Goal: Answer question/provide support

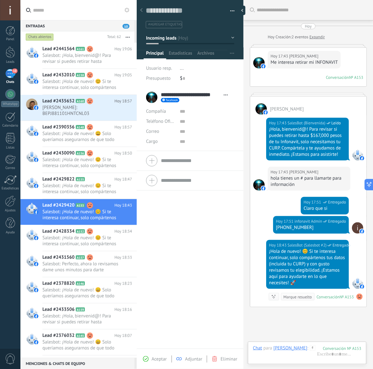
scroll to position [9, 0]
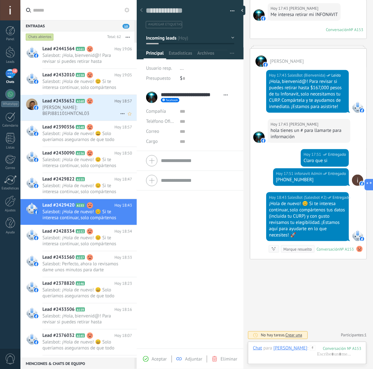
click at [43, 107] on span "[PERSON_NAME]: BEPJ881101HNTCNL03" at bounding box center [81, 111] width 78 height 12
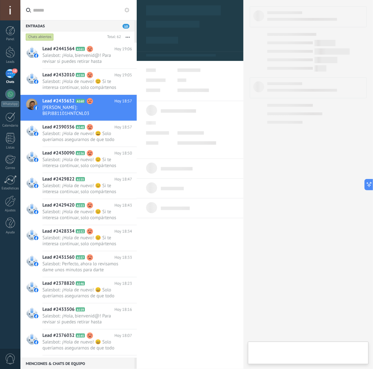
scroll to position [9, 0]
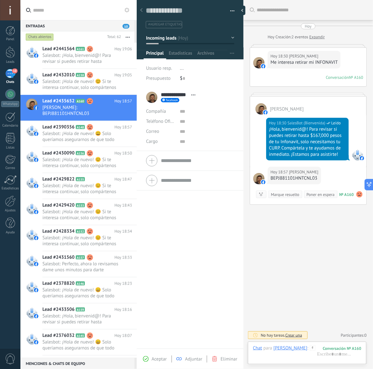
click at [207, 34] on button "Incoming leads" at bounding box center [190, 37] width 88 height 11
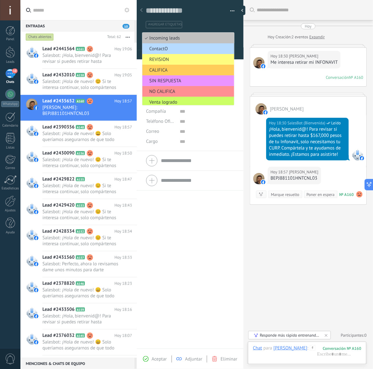
click at [175, 46] on span "ContactO" at bounding box center [187, 49] width 90 height 6
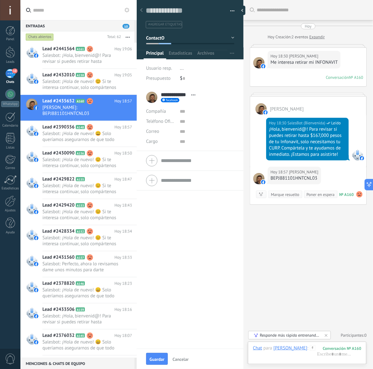
click at [153, 365] on div "Guardar Cancelar" at bounding box center [190, 359] width 107 height 20
click at [153, 363] on button "Guardar" at bounding box center [157, 359] width 22 height 12
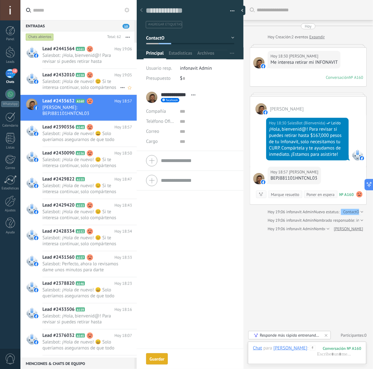
scroll to position [50, 0]
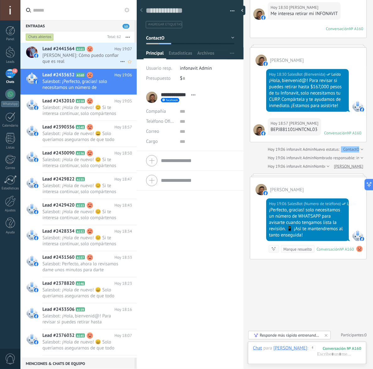
click at [73, 58] on span "[PERSON_NAME]: Cómo puedo confiar que es real" at bounding box center [81, 58] width 78 height 12
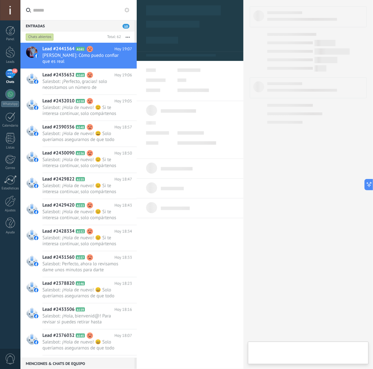
type textarea "**********"
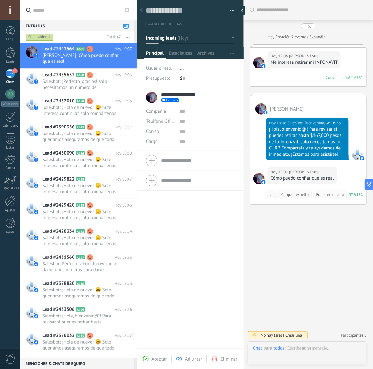
scroll to position [9, 0]
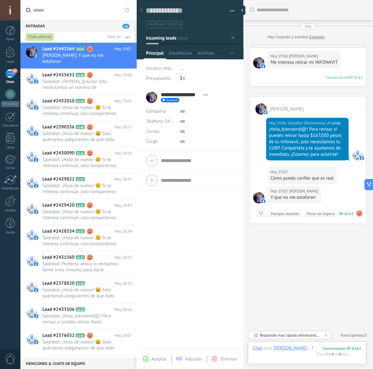
drag, startPoint x: 307, startPoint y: 112, endPoint x: 271, endPoint y: 111, distance: 36.1
click at [271, 111] on span "[PERSON_NAME]" at bounding box center [287, 109] width 34 height 6
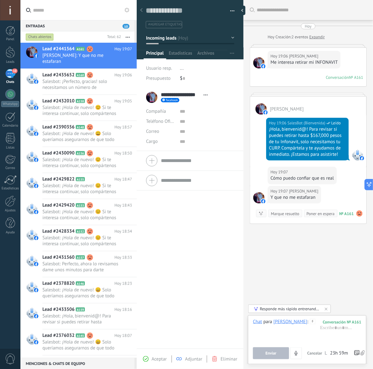
copy span "[PERSON_NAME]"
copy span "ristobal [PERSON_NAME]"
drag, startPoint x: 323, startPoint y: 56, endPoint x: 292, endPoint y: 49, distance: 31.5
click at [292, 49] on div "Hoy 19:06 [PERSON_NAME] Me interesa retirar mi INFONAVIT Conversación № A161 Co…" at bounding box center [308, 67] width 116 height 39
click at [212, 37] on button "Incoming leads" at bounding box center [190, 37] width 88 height 11
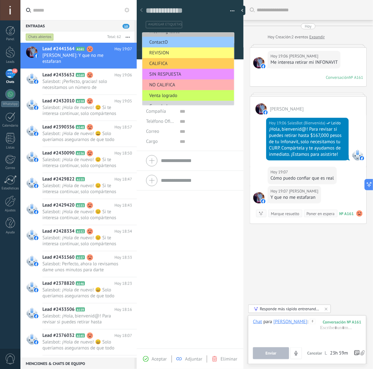
scroll to position [12, 0]
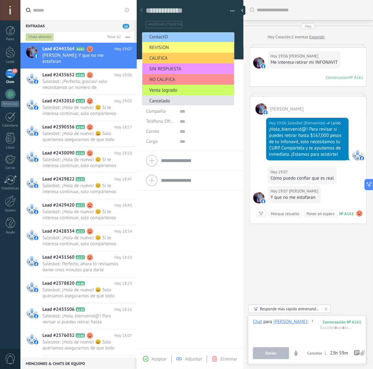
click at [167, 98] on span "Cancelado" at bounding box center [187, 101] width 90 height 6
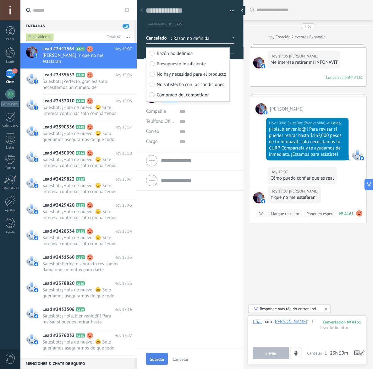
click at [152, 357] on span "Guardar" at bounding box center [156, 359] width 15 height 4
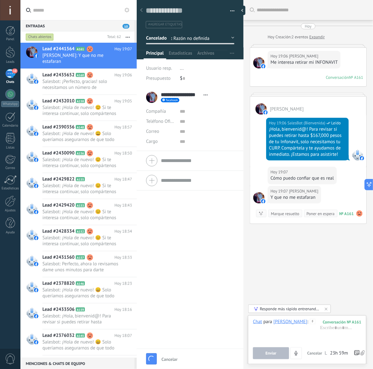
scroll to position [27, 0]
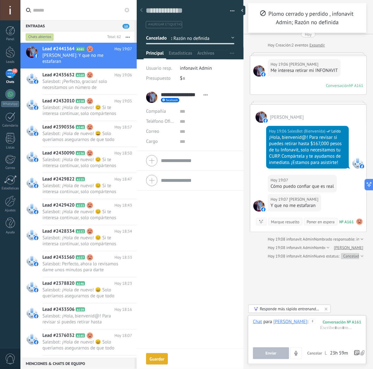
click at [187, 191] on div "**********" at bounding box center [190, 228] width 107 height 281
